Goal: Find specific page/section: Find specific page/section

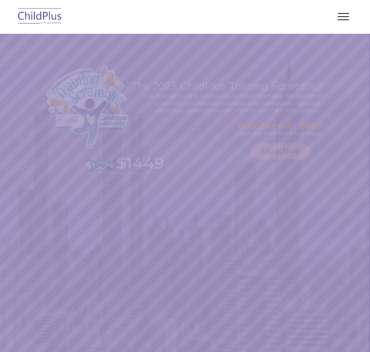
select select "MEDIUM"
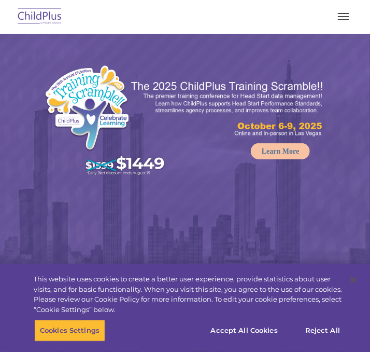
select select "MEDIUM"
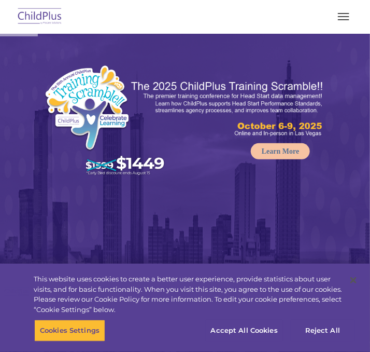
click at [344, 19] on span "button" at bounding box center [343, 19] width 11 height 1
